Goal: Entertainment & Leisure: Browse casually

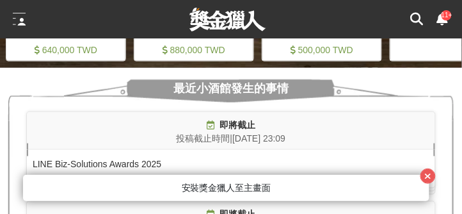
scroll to position [0, 768]
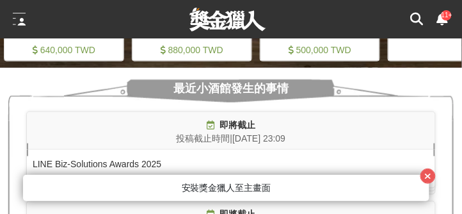
click at [442, 19] on icon at bounding box center [443, 19] width 12 height 13
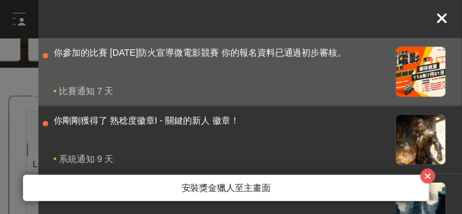
scroll to position [0, 0]
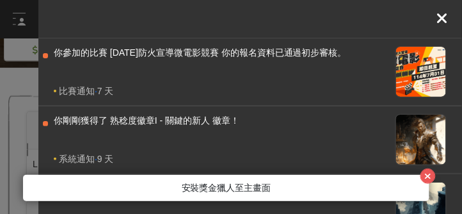
click at [442, 22] on icon at bounding box center [443, 18] width 12 height 15
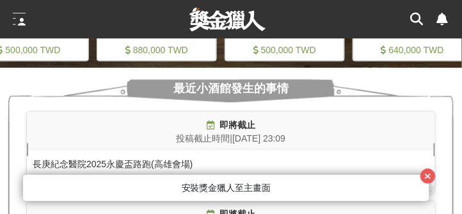
click at [17, 19] on div at bounding box center [19, 19] width 13 height 13
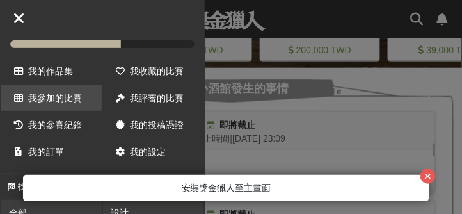
click at [55, 93] on span "我參加的比賽" at bounding box center [55, 98] width 54 height 10
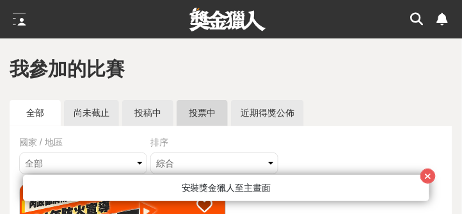
click at [199, 114] on link "投票中" at bounding box center [202, 113] width 51 height 26
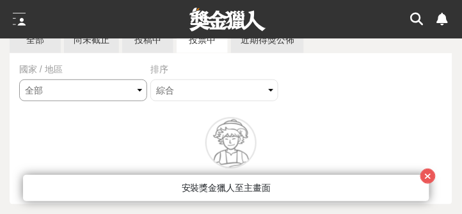
click at [140, 90] on select "全部 台灣 國際" at bounding box center [83, 90] width 128 height 22
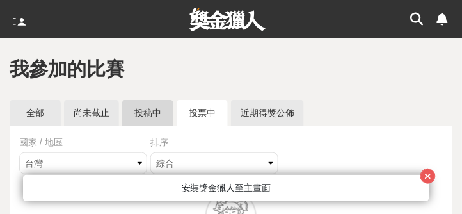
click at [142, 115] on link "投稿中" at bounding box center [147, 113] width 51 height 26
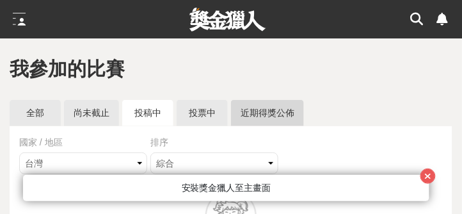
click at [273, 114] on link "近期得獎公佈" at bounding box center [267, 113] width 73 height 26
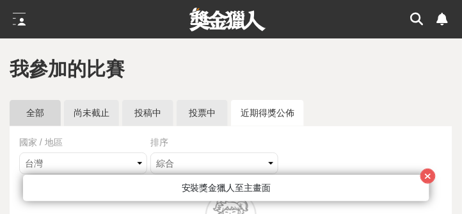
click at [43, 118] on link "全部" at bounding box center [35, 113] width 51 height 26
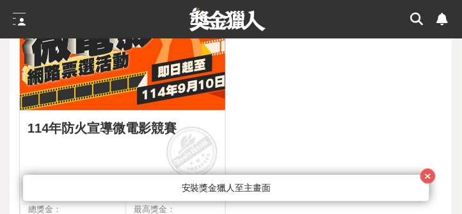
scroll to position [182, 0]
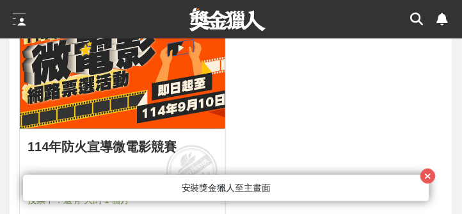
click at [163, 100] on img at bounding box center [122, 65] width 205 height 127
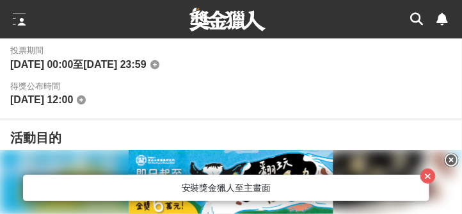
scroll to position [731, 0]
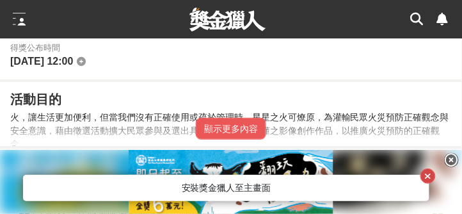
click at [432, 173] on icon "button" at bounding box center [428, 175] width 7 height 9
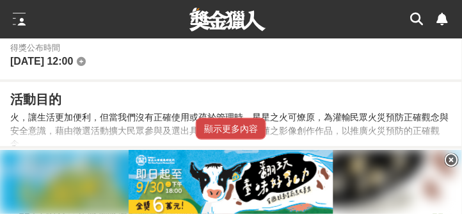
click at [238, 125] on button "顯示更多內容" at bounding box center [231, 129] width 70 height 22
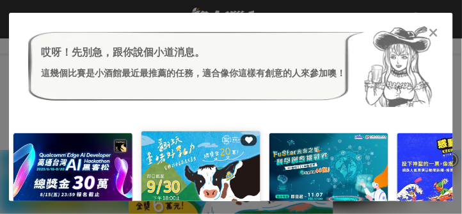
scroll to position [768, 0]
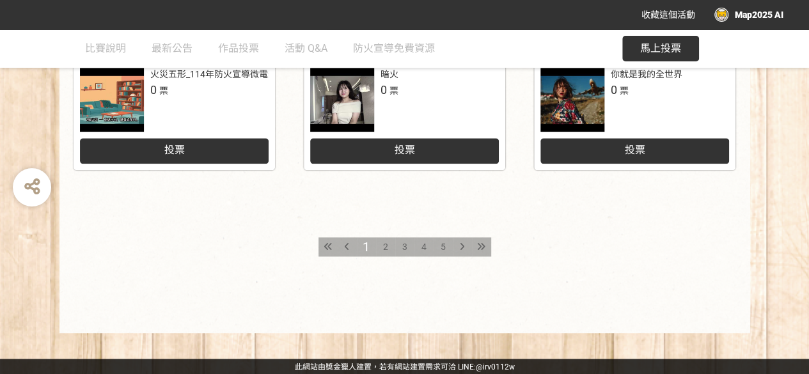
scroll to position [738, 0]
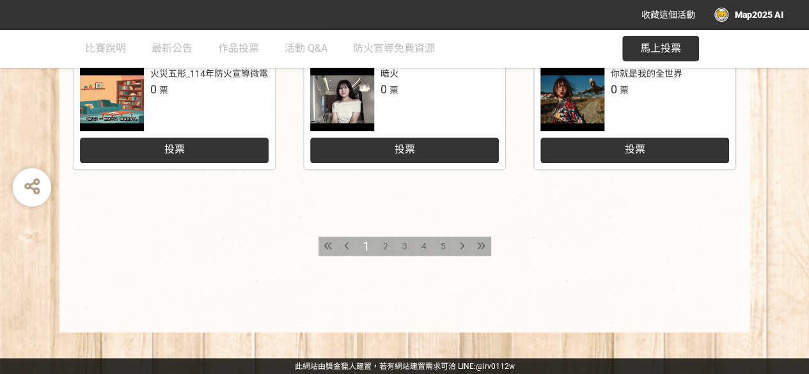
click at [385, 243] on span "2" at bounding box center [385, 246] width 5 height 10
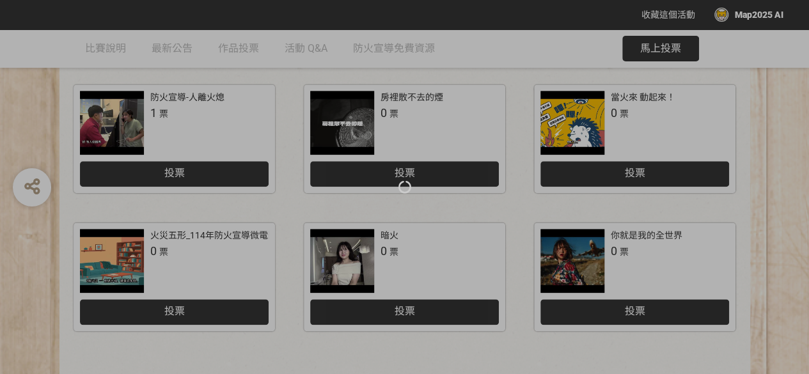
scroll to position [640, 0]
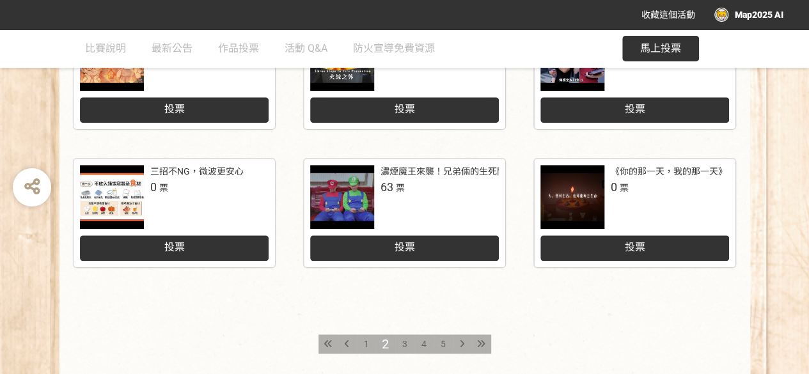
click at [463, 345] on icon at bounding box center [462, 344] width 4 height 9
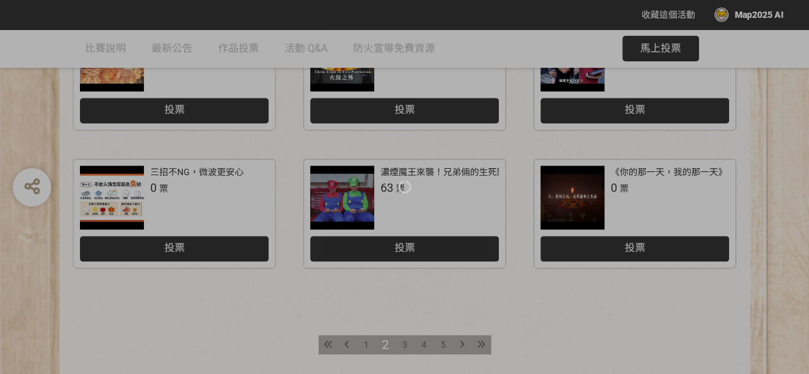
scroll to position [640, 0]
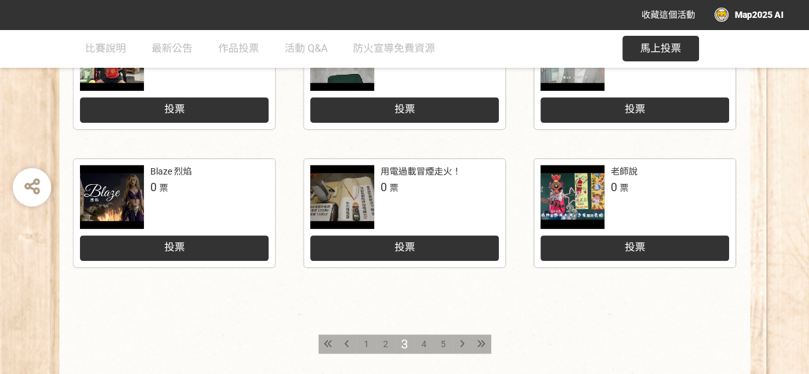
click at [387, 342] on span "2" at bounding box center [385, 344] width 5 height 10
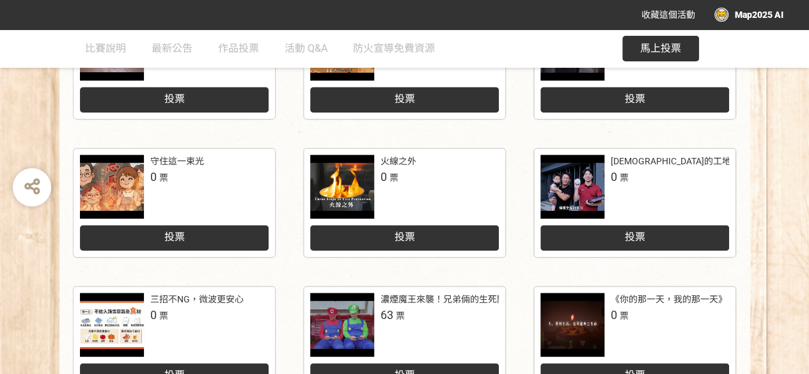
scroll to position [640, 0]
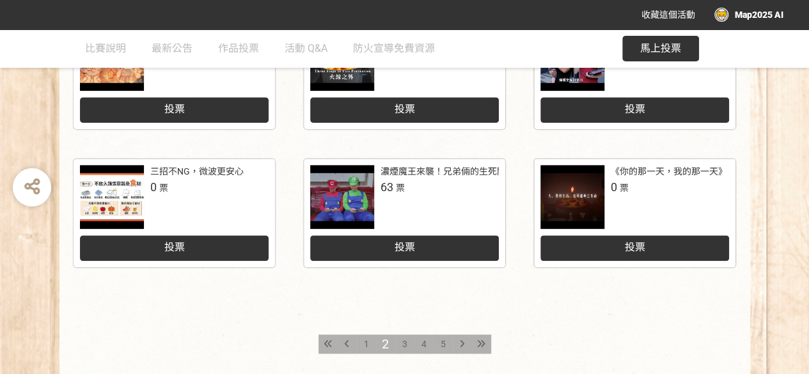
click at [423, 345] on span "4" at bounding box center [424, 344] width 5 height 10
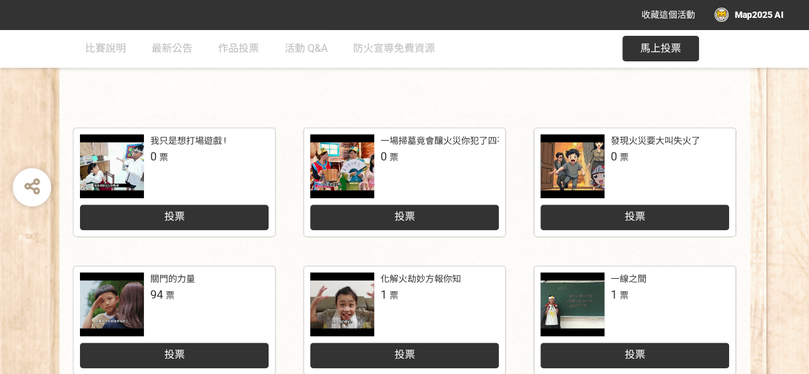
scroll to position [320, 0]
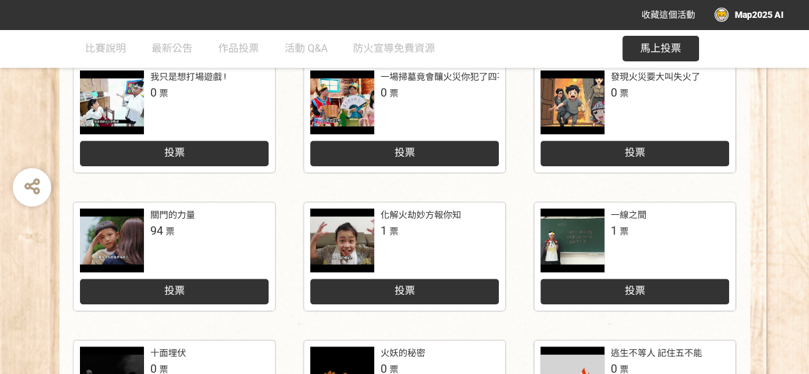
click at [123, 240] on div at bounding box center [112, 241] width 64 height 64
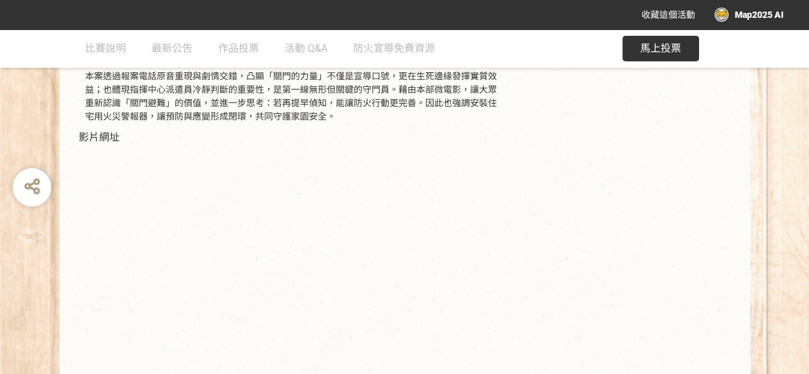
scroll to position [352, 0]
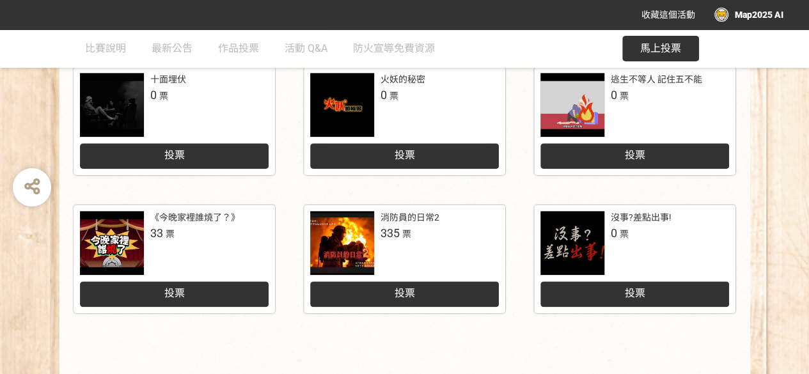
scroll to position [640, 0]
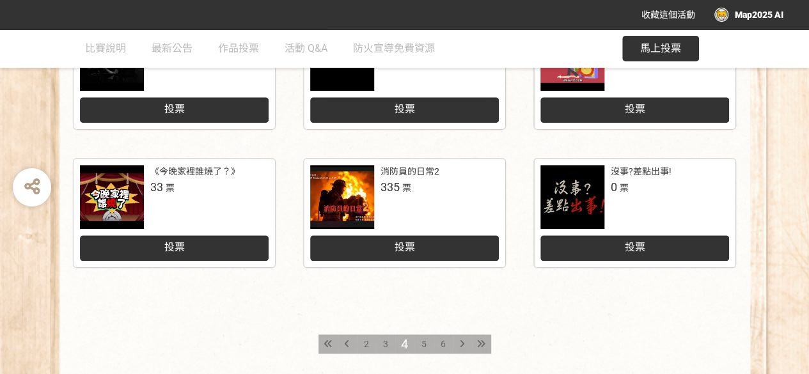
click at [422, 342] on span "5" at bounding box center [424, 344] width 5 height 10
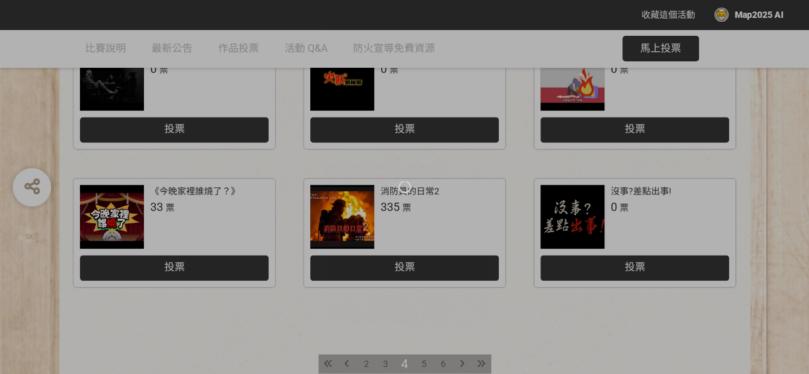
scroll to position [640, 0]
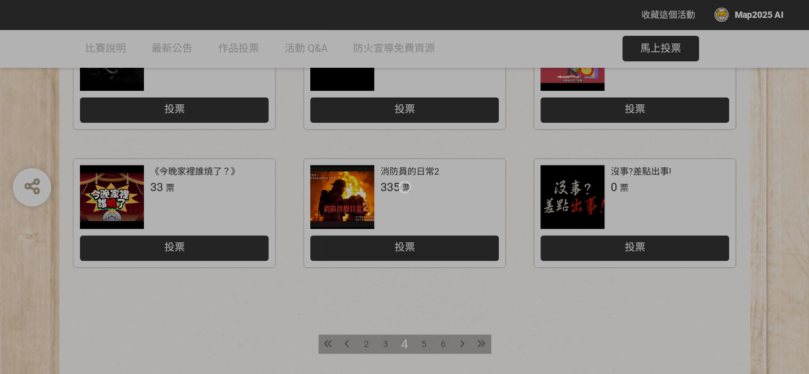
click at [424, 346] on div at bounding box center [404, 187] width 809 height 374
click at [424, 344] on div at bounding box center [404, 187] width 809 height 374
click at [461, 344] on div at bounding box center [404, 187] width 809 height 374
click at [424, 342] on div at bounding box center [404, 187] width 809 height 374
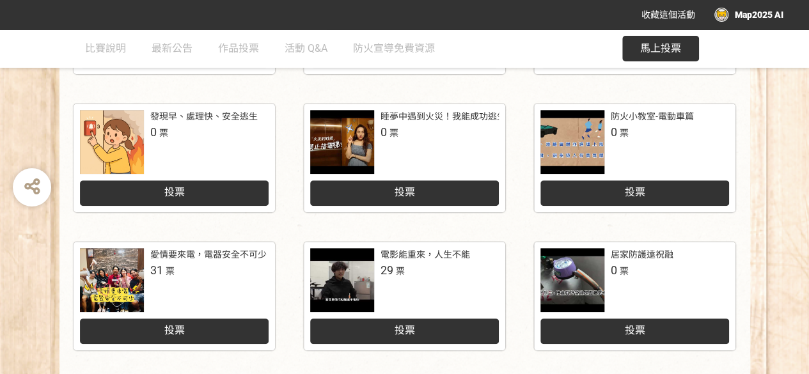
scroll to position [418, 0]
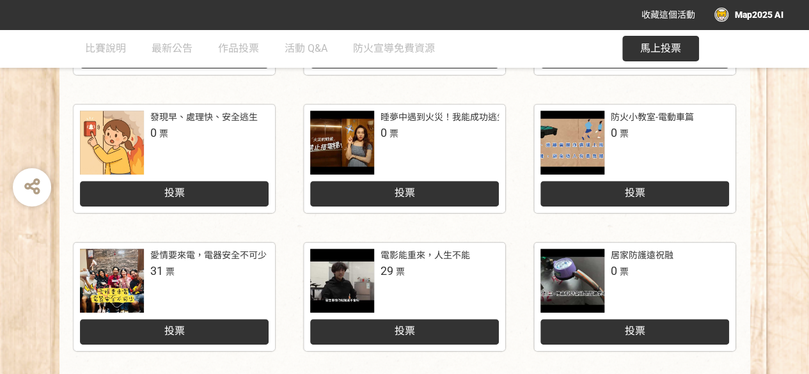
click at [129, 132] on div at bounding box center [112, 143] width 64 height 64
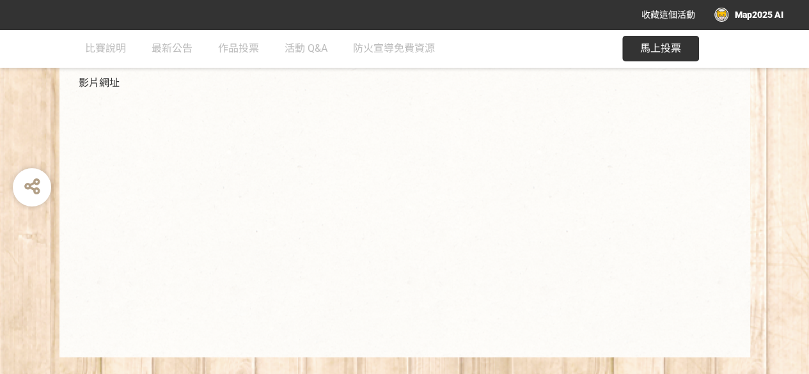
scroll to position [325, 0]
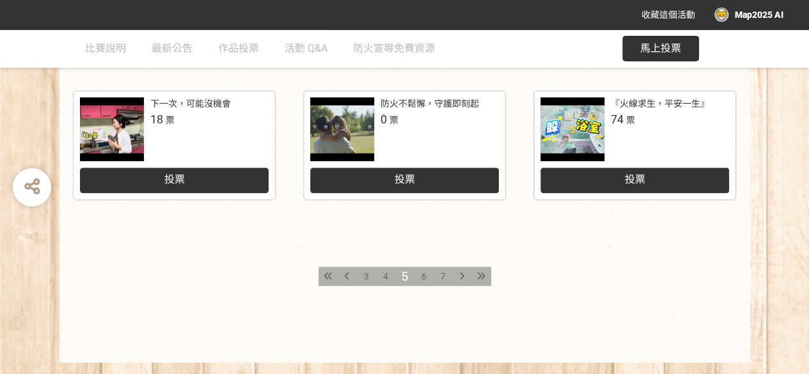
scroll to position [738, 0]
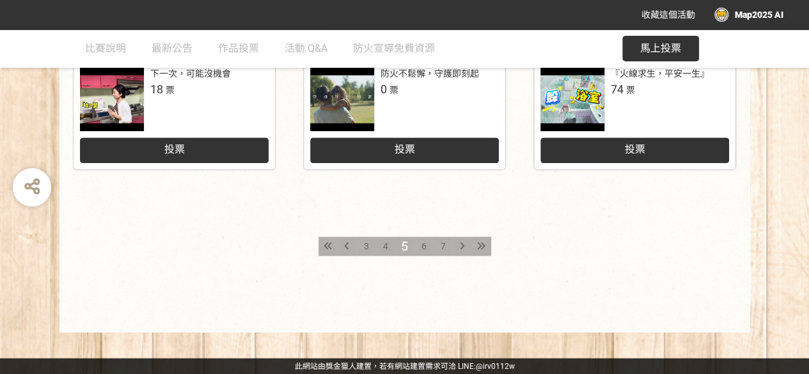
click at [424, 245] on span "6" at bounding box center [424, 246] width 5 height 10
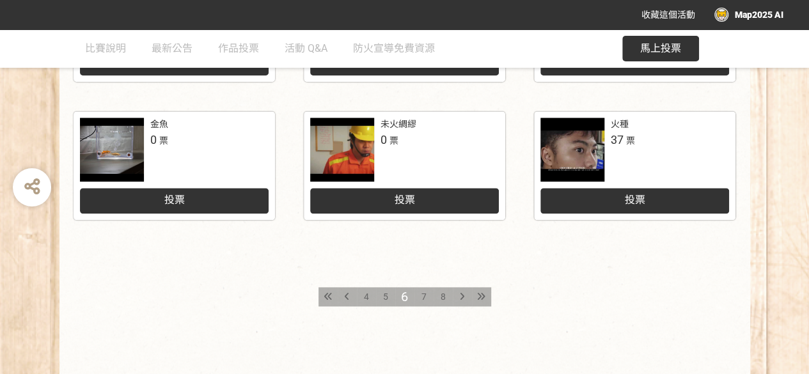
scroll to position [704, 0]
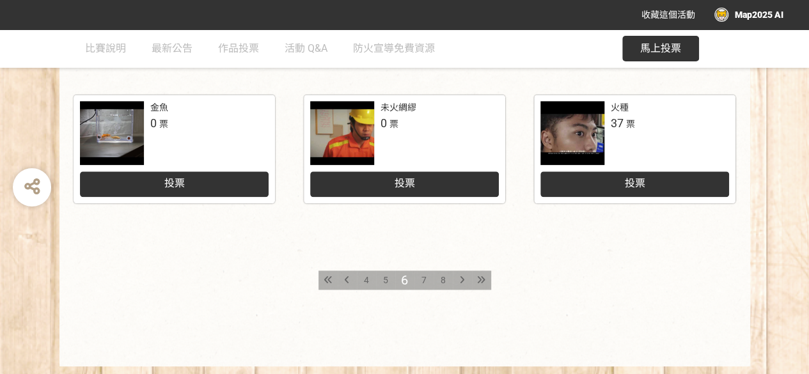
click at [425, 279] on span "7" at bounding box center [424, 280] width 5 height 10
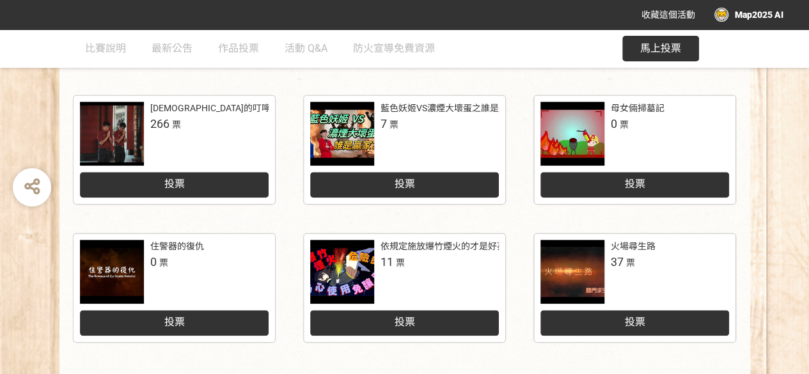
scroll to position [704, 0]
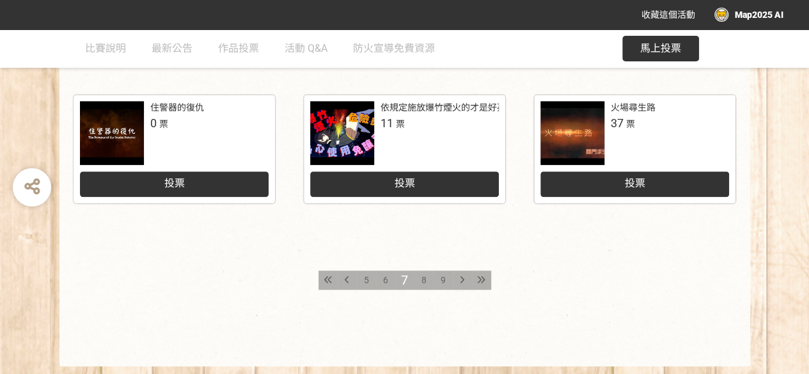
click at [424, 281] on span "8" at bounding box center [424, 280] width 5 height 10
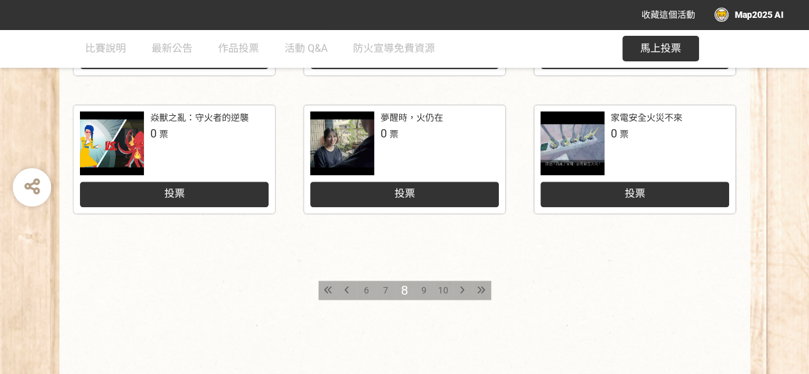
scroll to position [704, 0]
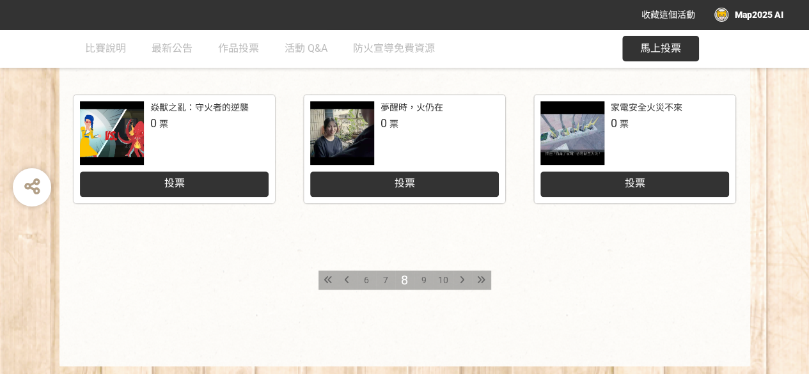
click at [442, 282] on span "10" at bounding box center [443, 280] width 10 height 10
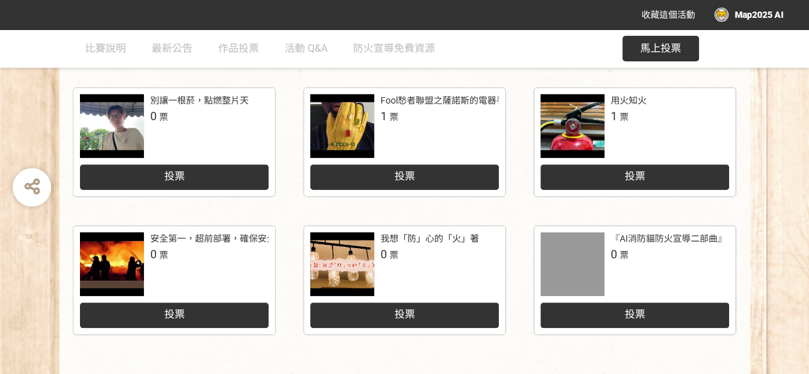
scroll to position [576, 0]
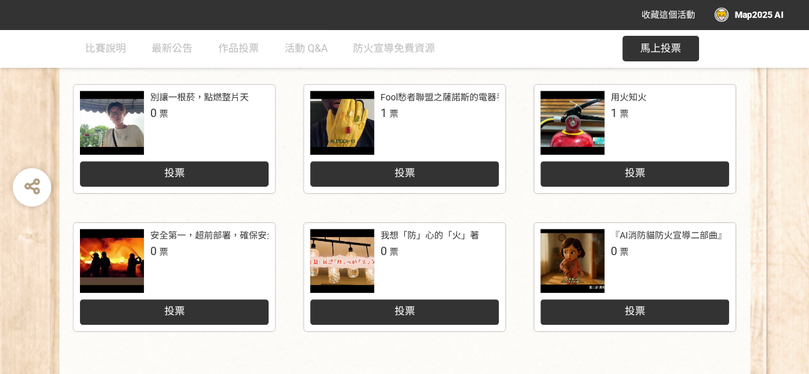
click at [578, 260] on div at bounding box center [573, 261] width 64 height 64
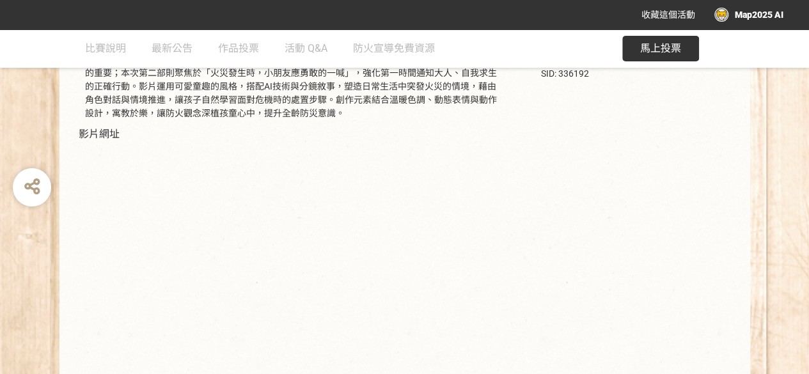
scroll to position [320, 0]
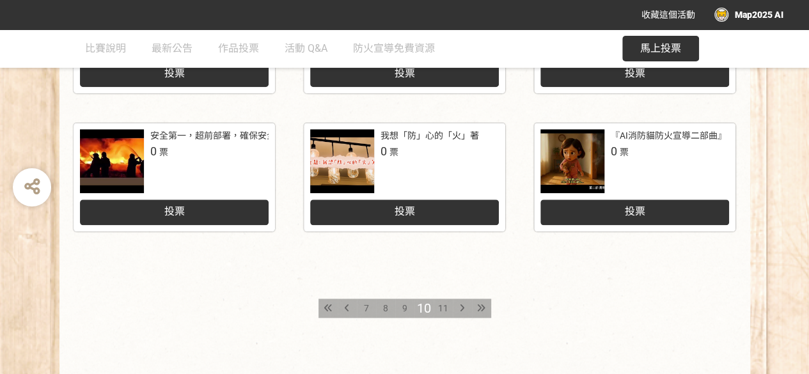
scroll to position [704, 0]
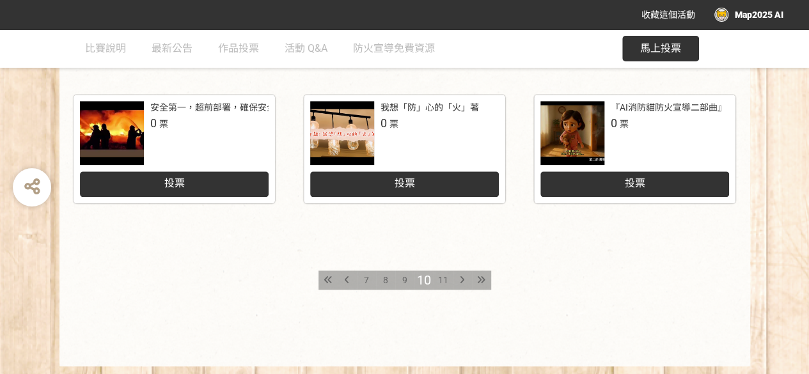
click at [444, 276] on span "11" at bounding box center [443, 280] width 10 height 10
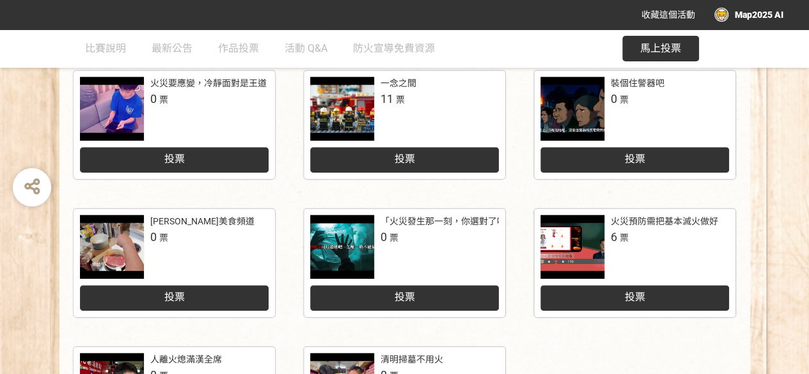
scroll to position [384, 0]
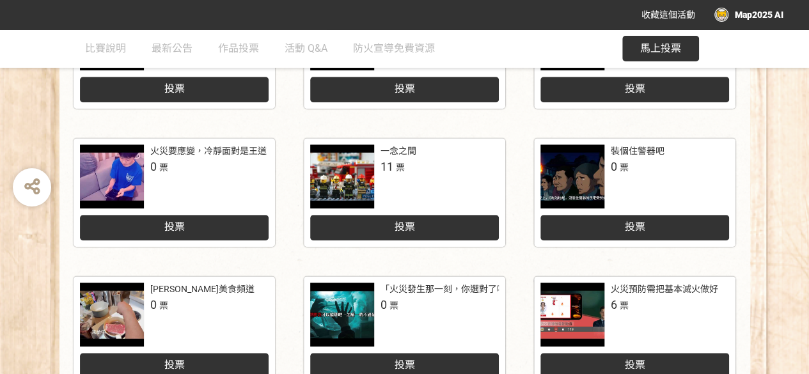
click at [586, 179] on div at bounding box center [573, 177] width 64 height 64
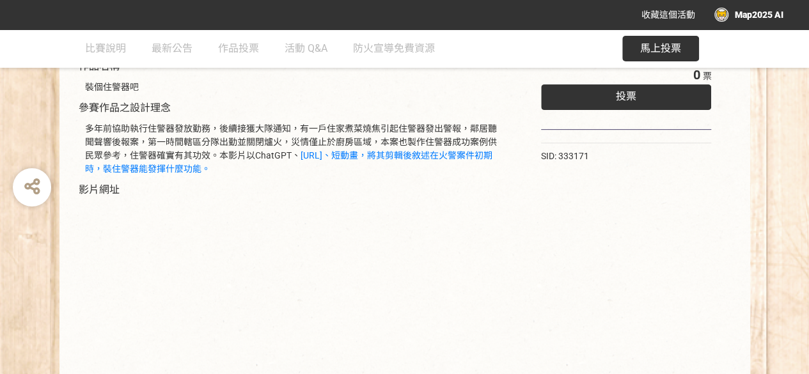
scroll to position [256, 0]
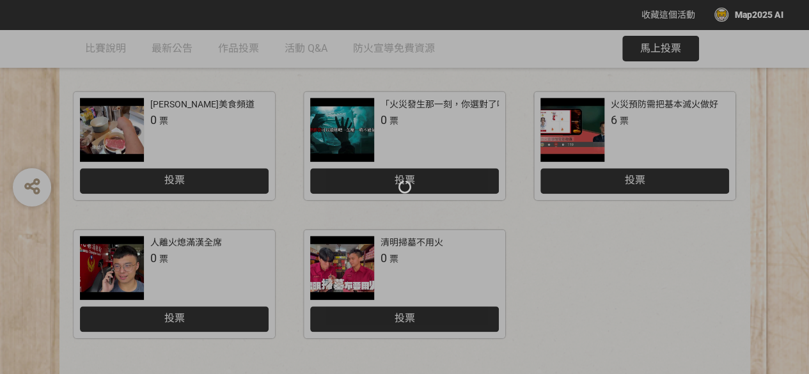
scroll to position [640, 0]
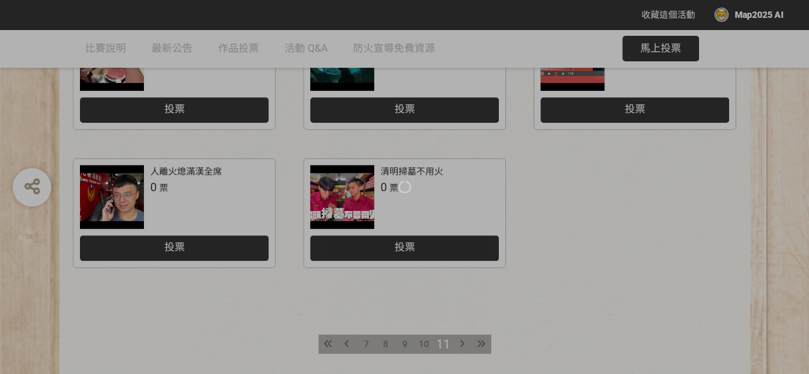
click at [346, 346] on div at bounding box center [404, 187] width 809 height 374
click at [329, 345] on div at bounding box center [404, 187] width 809 height 374
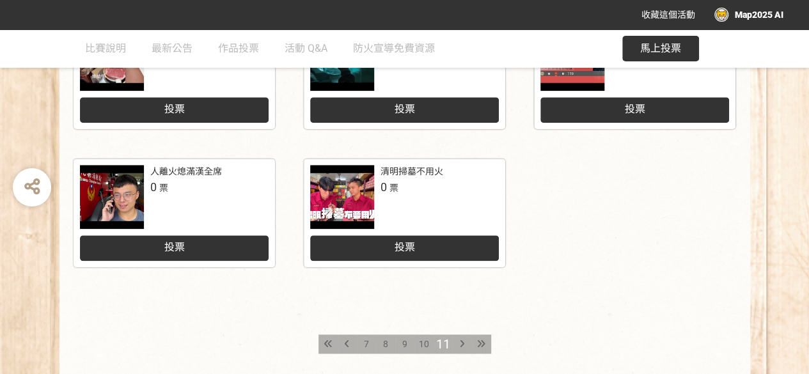
click at [345, 343] on icon at bounding box center [347, 344] width 4 height 9
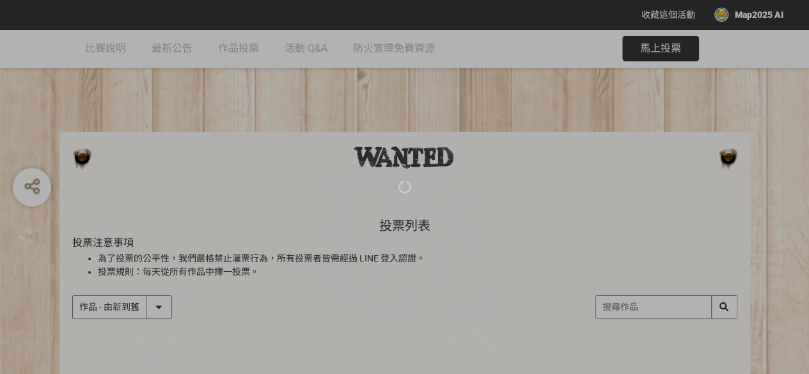
click at [654, 305] on div at bounding box center [404, 187] width 809 height 374
click at [641, 304] on div at bounding box center [404, 187] width 809 height 374
click at [722, 304] on div at bounding box center [404, 187] width 809 height 374
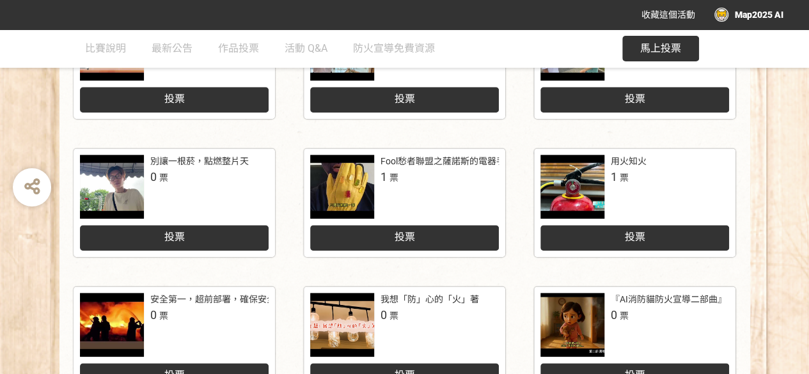
scroll to position [738, 0]
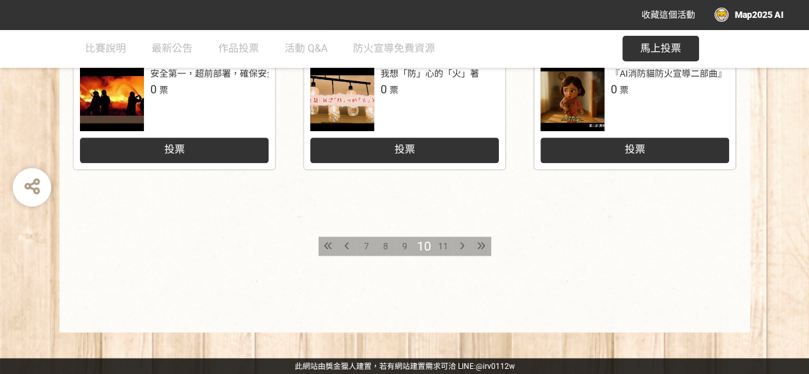
click at [365, 246] on span "7" at bounding box center [366, 246] width 5 height 10
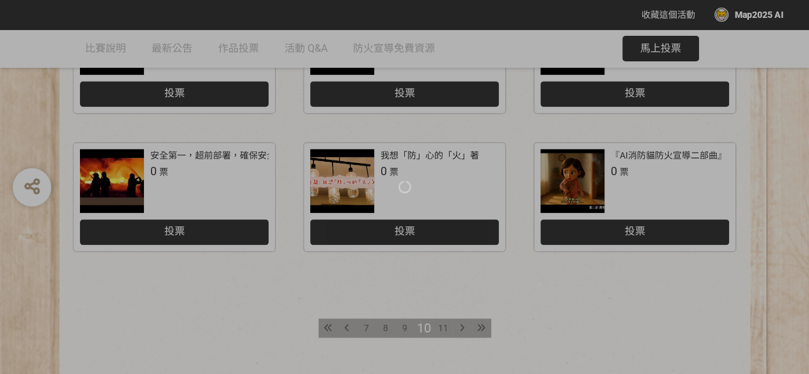
scroll to position [704, 0]
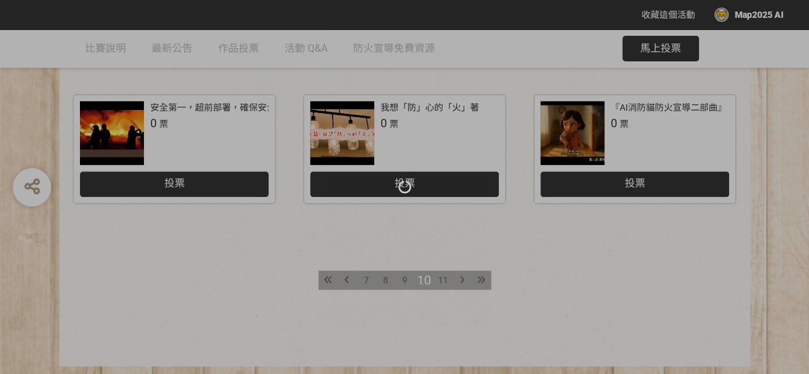
click at [328, 278] on div at bounding box center [404, 187] width 809 height 374
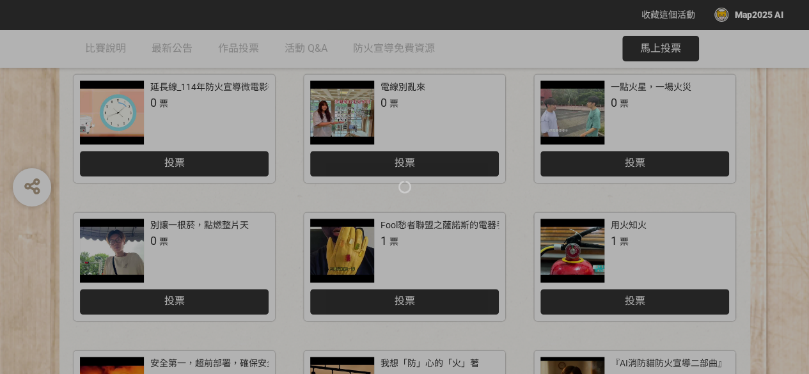
scroll to position [128, 0]
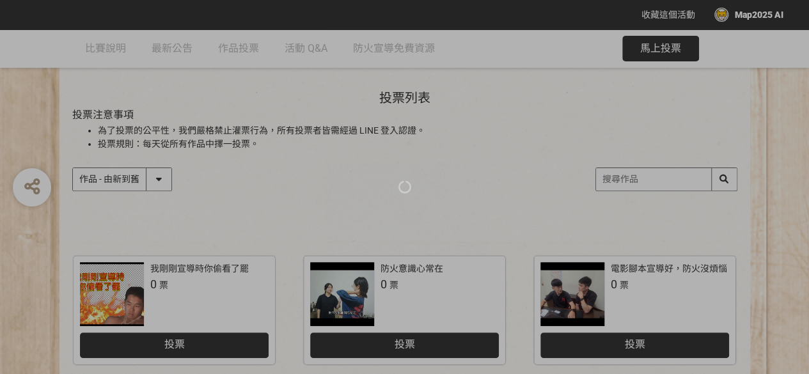
click at [636, 184] on div at bounding box center [404, 187] width 809 height 374
click at [634, 179] on div at bounding box center [404, 187] width 809 height 374
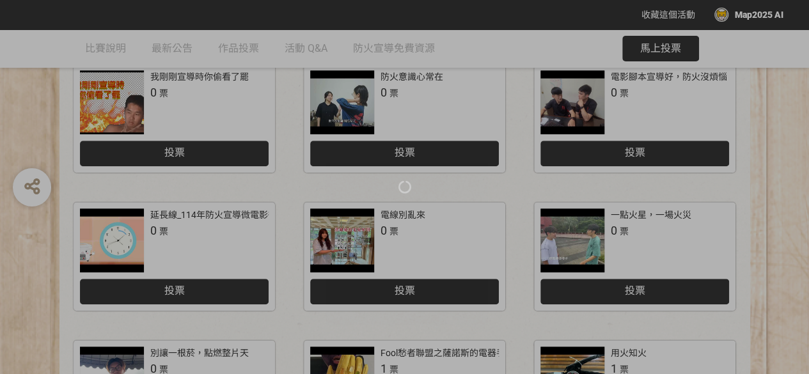
scroll to position [640, 0]
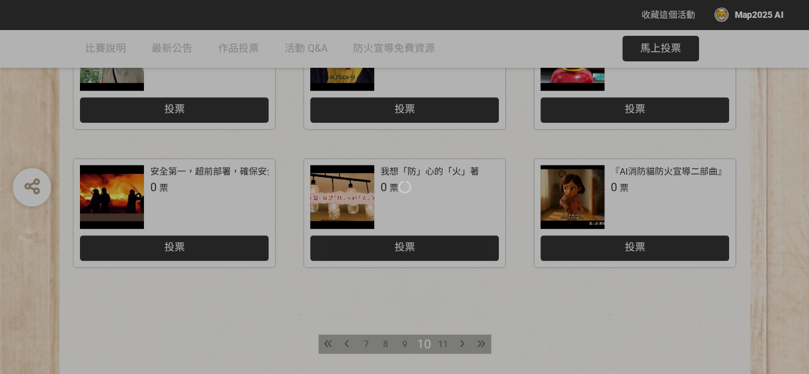
click at [328, 343] on div at bounding box center [404, 187] width 809 height 374
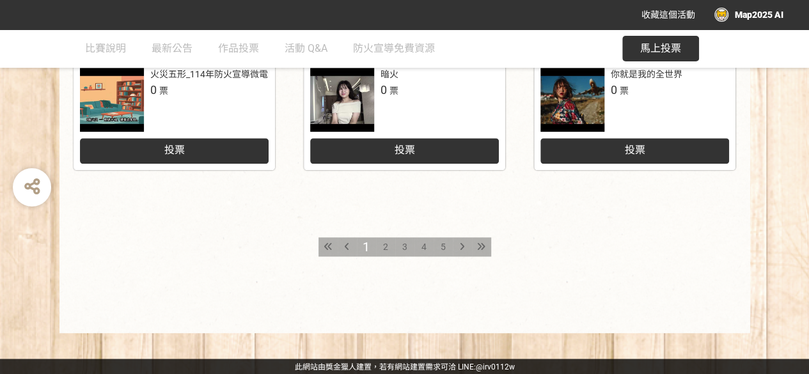
scroll to position [738, 0]
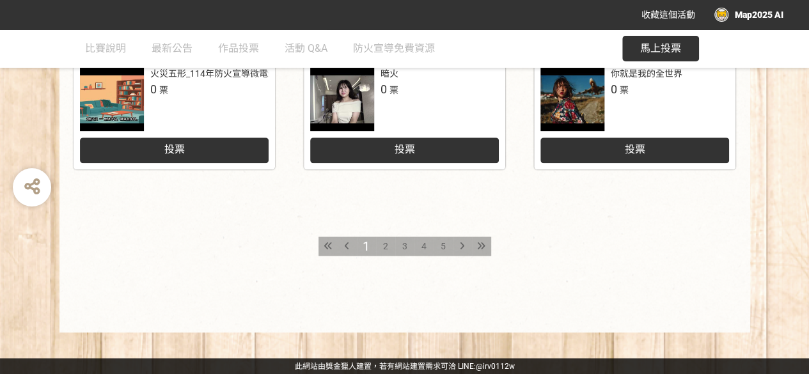
click at [385, 241] on span "2" at bounding box center [385, 246] width 5 height 10
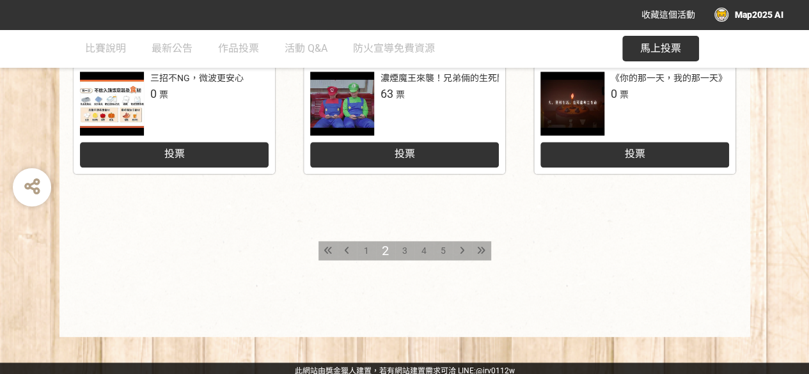
scroll to position [738, 0]
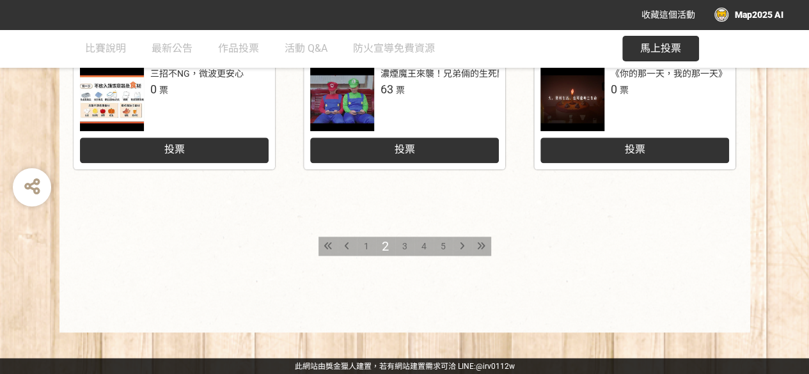
click at [404, 243] on span "3" at bounding box center [405, 246] width 5 height 10
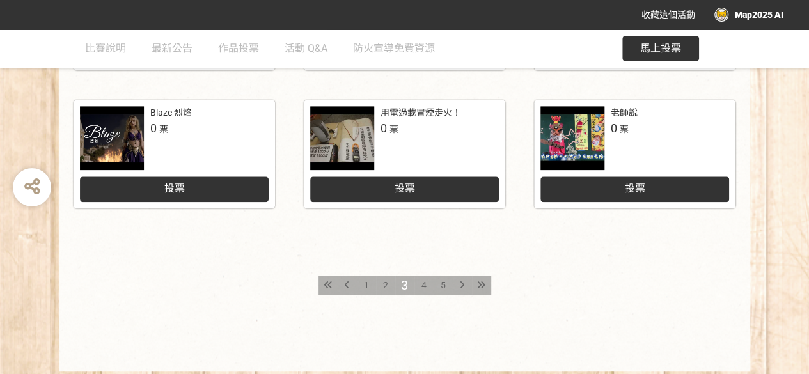
scroll to position [704, 0]
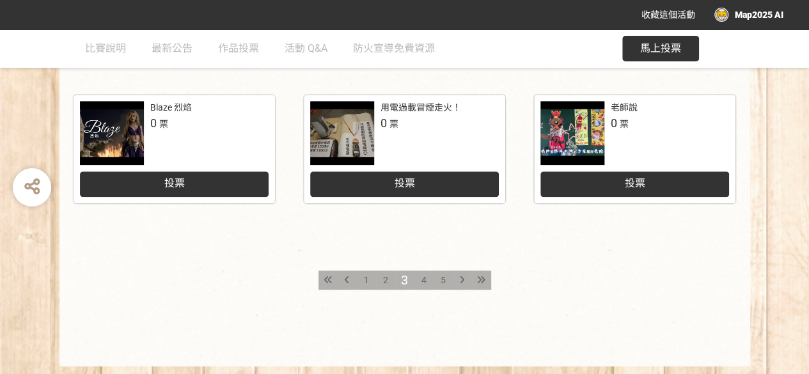
click at [422, 282] on span "4" at bounding box center [424, 280] width 5 height 10
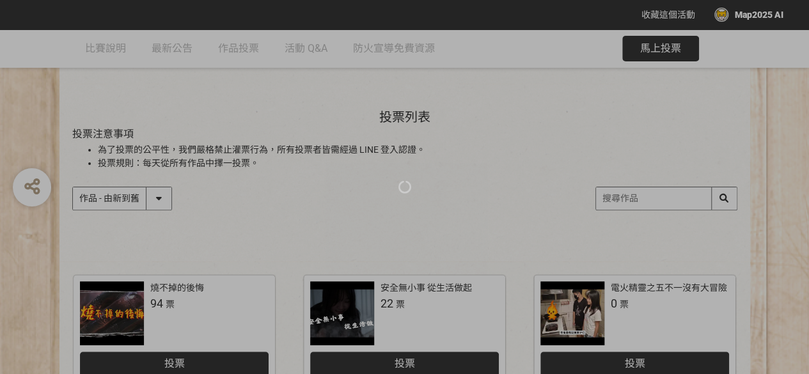
scroll to position [192, 0]
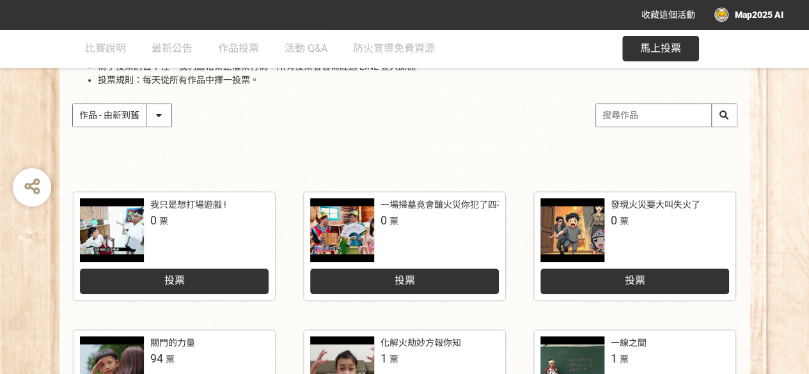
click at [584, 229] on div at bounding box center [573, 230] width 64 height 64
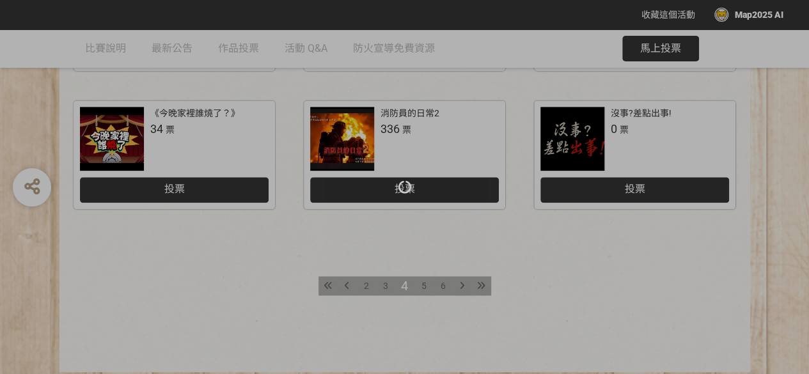
scroll to position [704, 0]
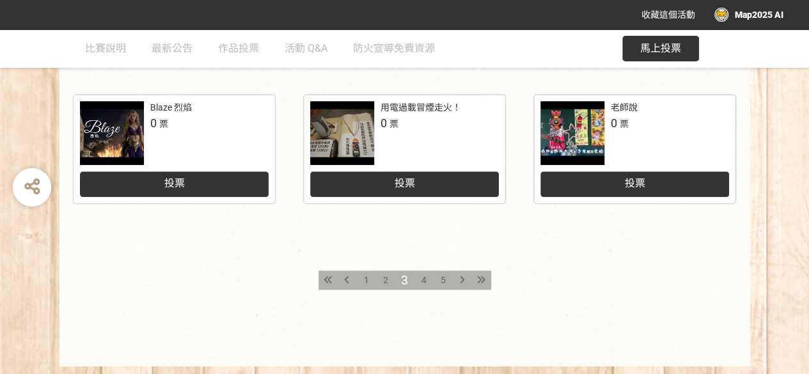
click at [365, 121] on div at bounding box center [342, 133] width 64 height 64
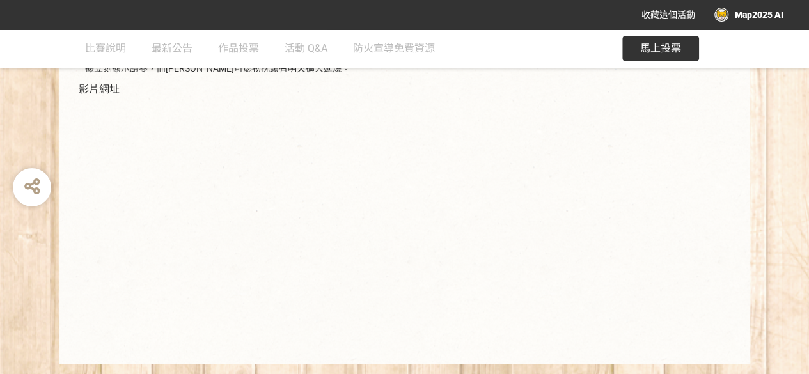
scroll to position [352, 0]
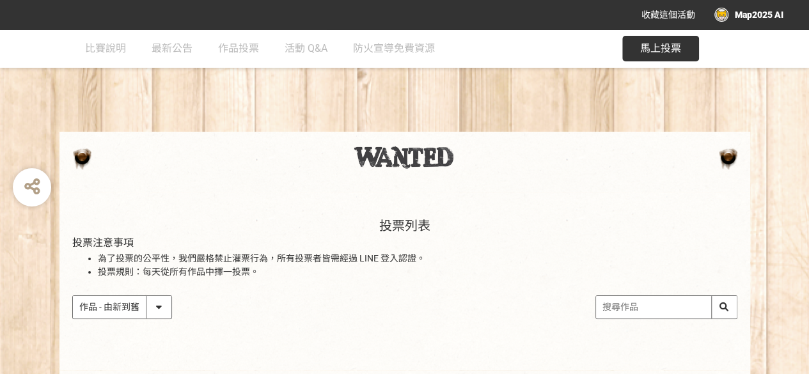
scroll to position [128, 0]
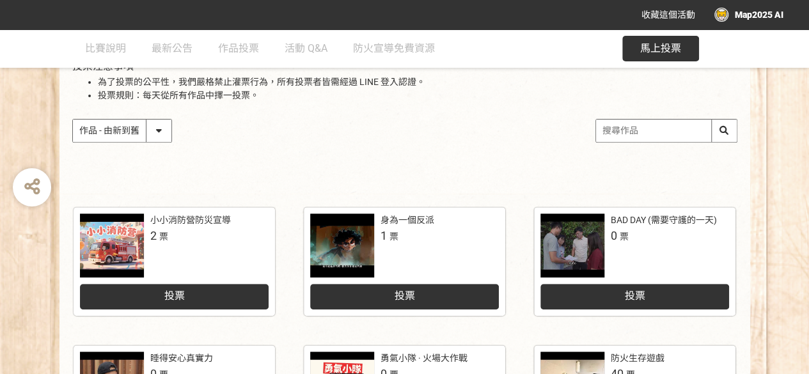
scroll to position [226, 0]
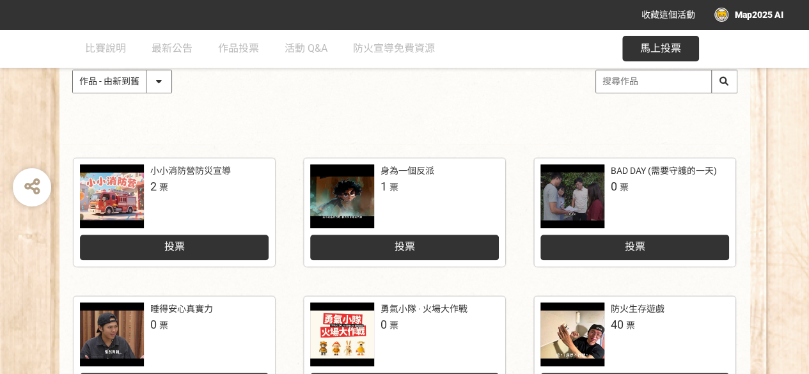
click at [122, 182] on div at bounding box center [112, 196] width 64 height 64
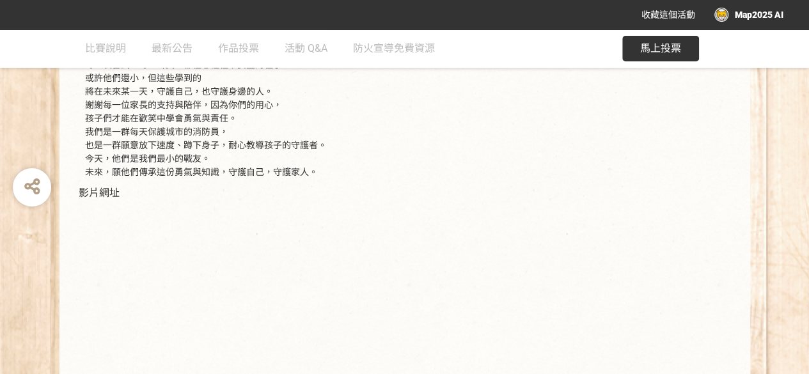
scroll to position [369, 0]
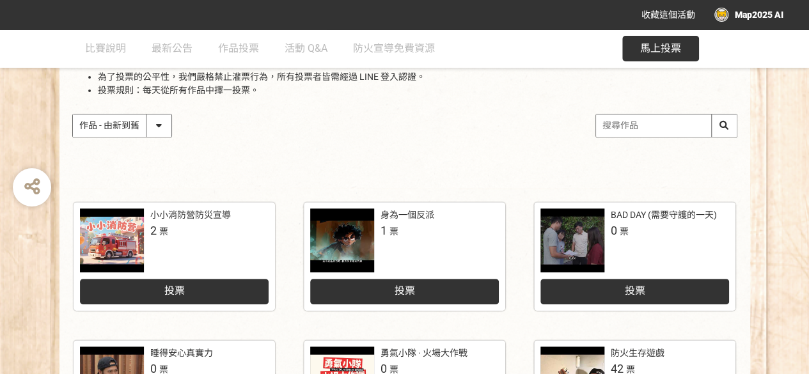
scroll to position [162, 0]
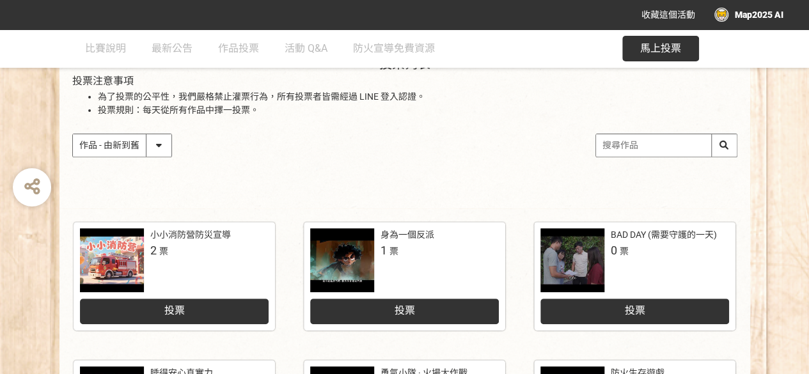
click at [365, 248] on div at bounding box center [342, 260] width 64 height 64
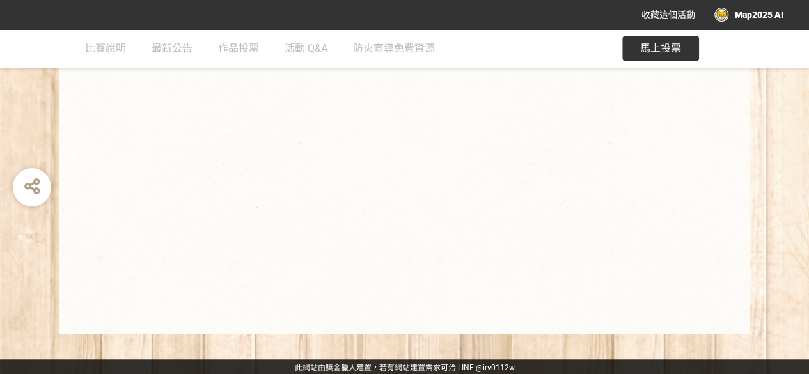
scroll to position [325, 0]
